Goal: Book appointment/travel/reservation

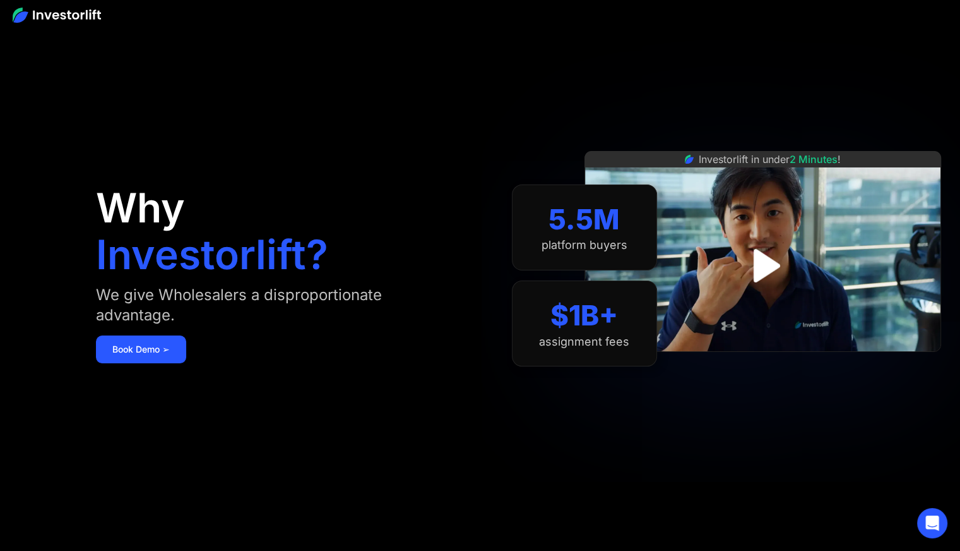
click at [306, 251] on h1 "Investorlift?" at bounding box center [212, 254] width 232 height 40
click at [88, 21] on img at bounding box center [57, 15] width 88 height 15
click at [606, 268] on div "5.5M platform buyers" at bounding box center [584, 227] width 145 height 86
click at [758, 258] on img "open lightbox" at bounding box center [763, 265] width 80 height 80
click at [152, 350] on link "Book Demo ➢" at bounding box center [141, 349] width 90 height 28
